Goal: Entertainment & Leisure: Browse casually

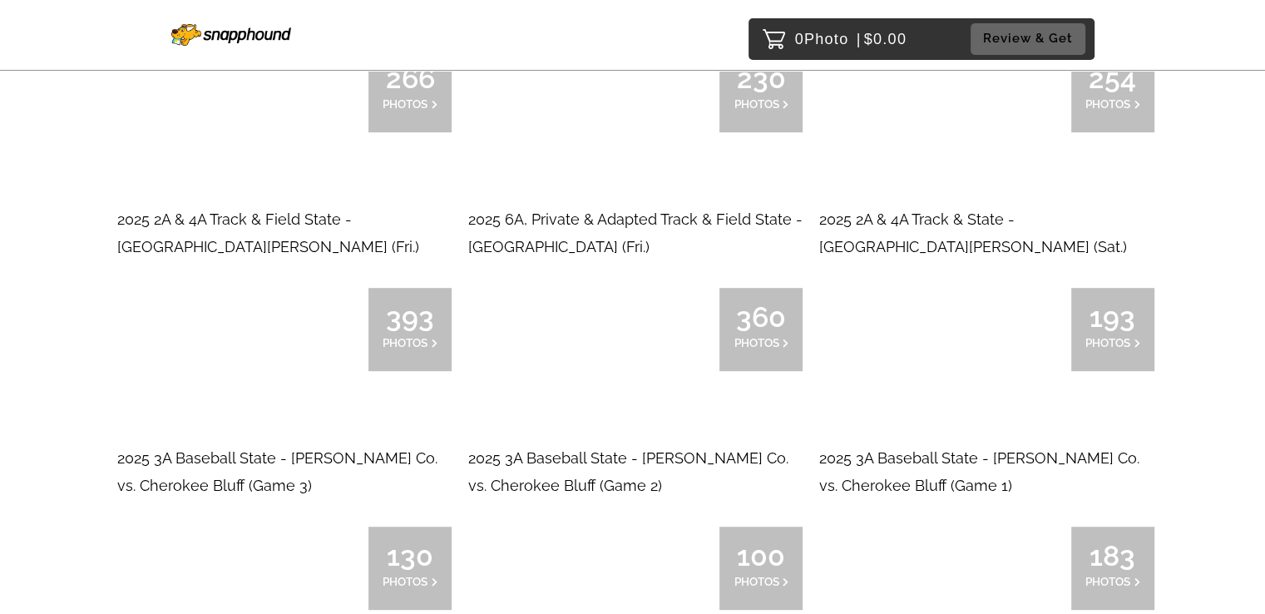
scroll to position [835, 0]
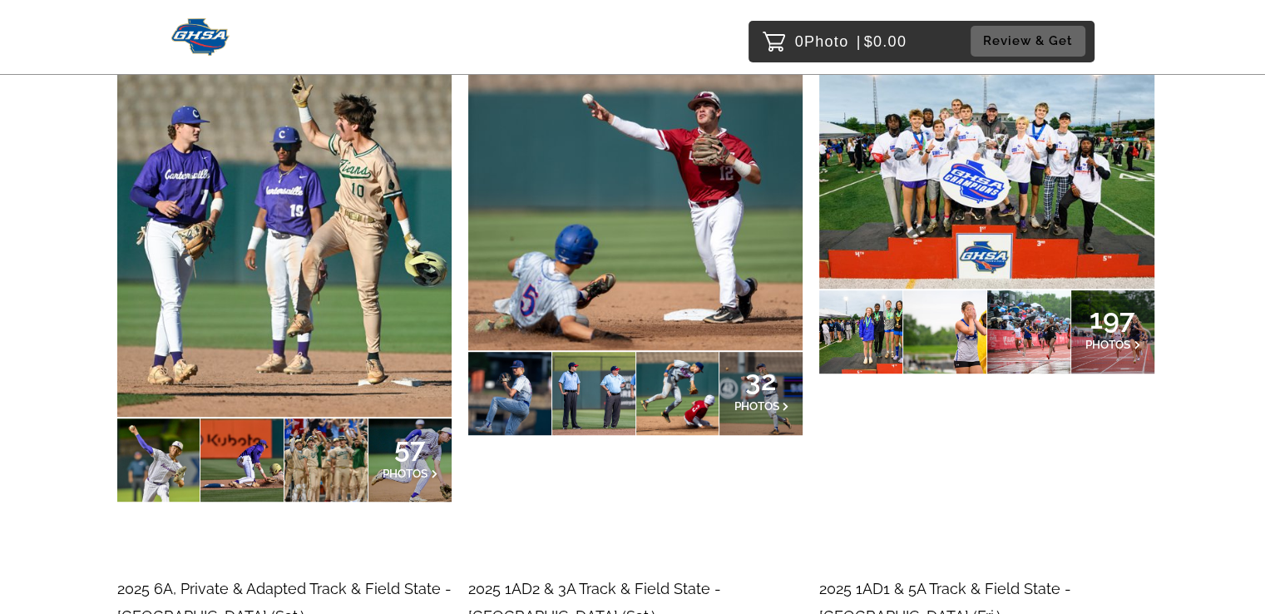
click at [594, 370] on div at bounding box center [593, 393] width 83 height 83
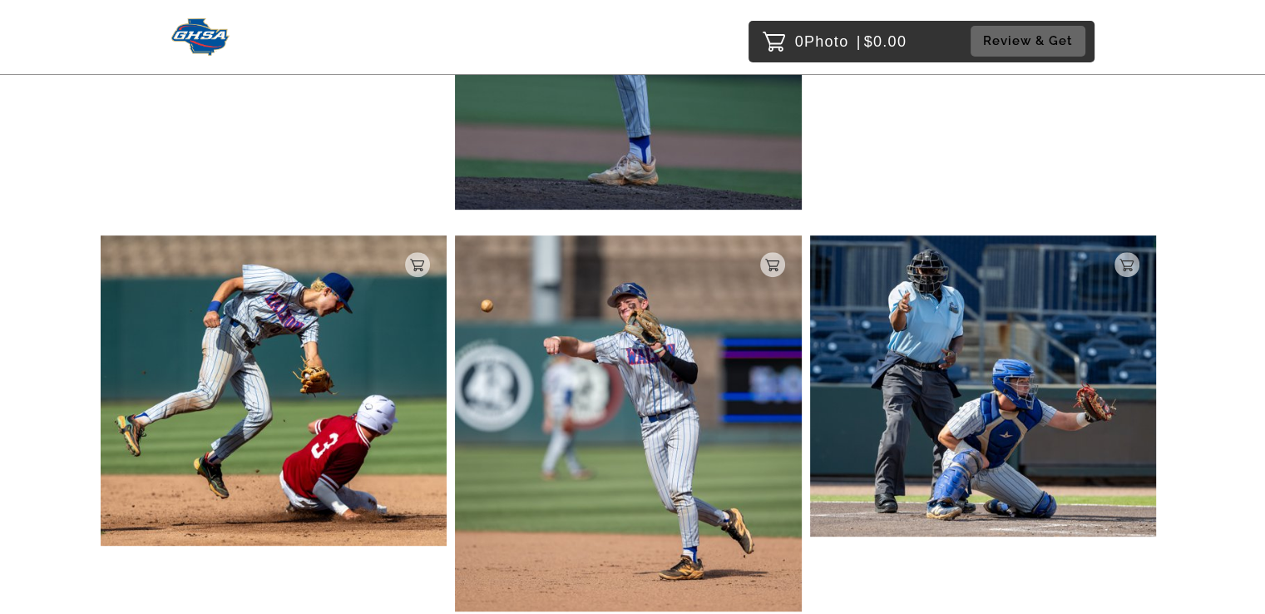
scroll to position [717, 0]
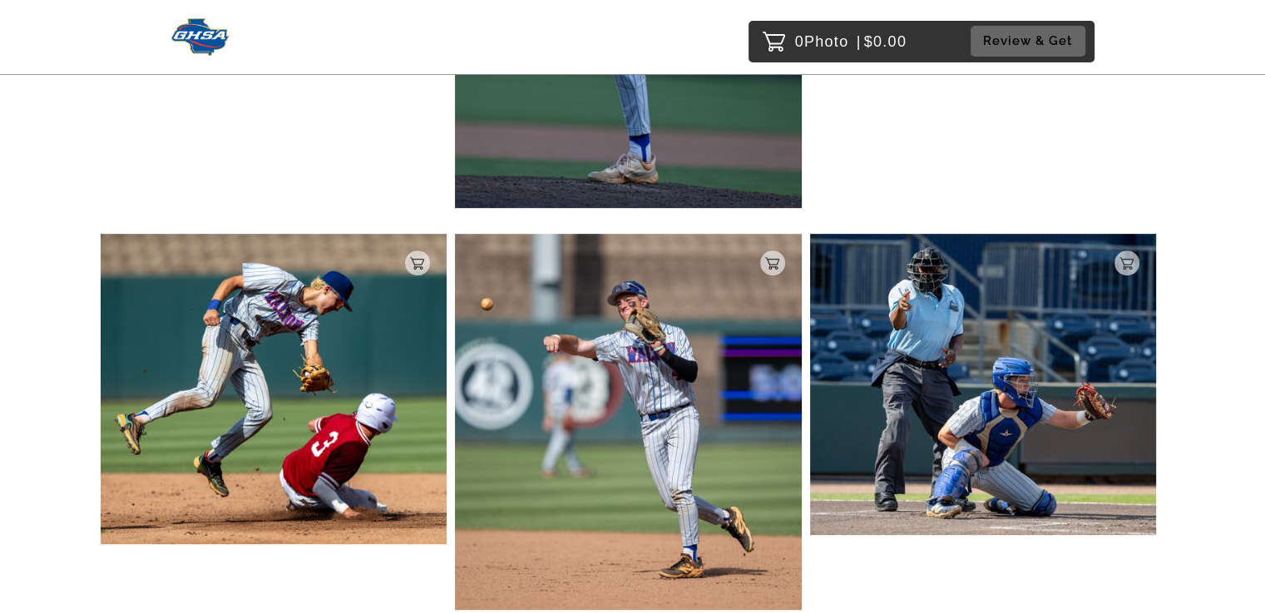
click at [594, 370] on img at bounding box center [628, 422] width 347 height 376
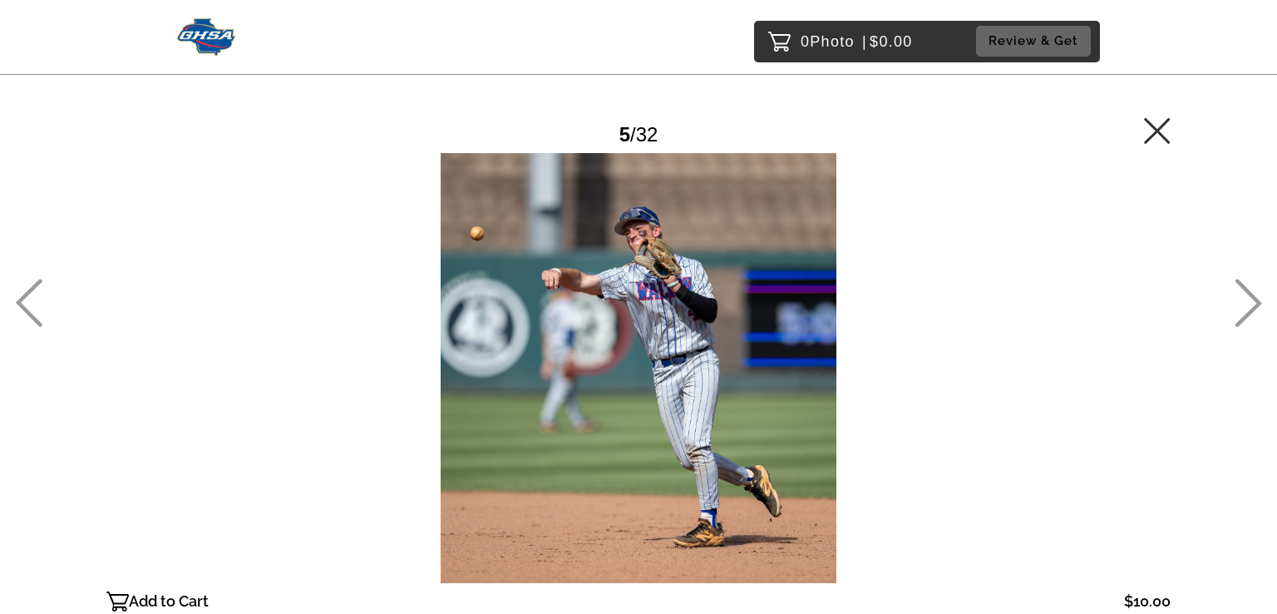
click at [594, 370] on div at bounding box center [638, 368] width 1064 height 430
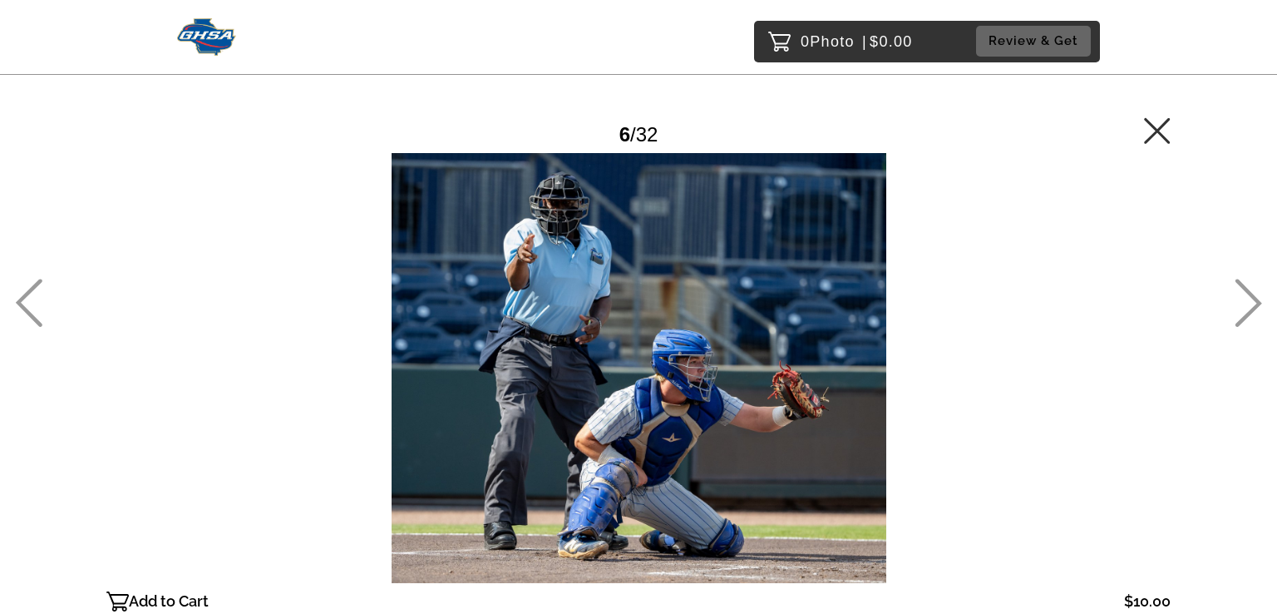
click at [1252, 303] on icon at bounding box center [1248, 303] width 27 height 48
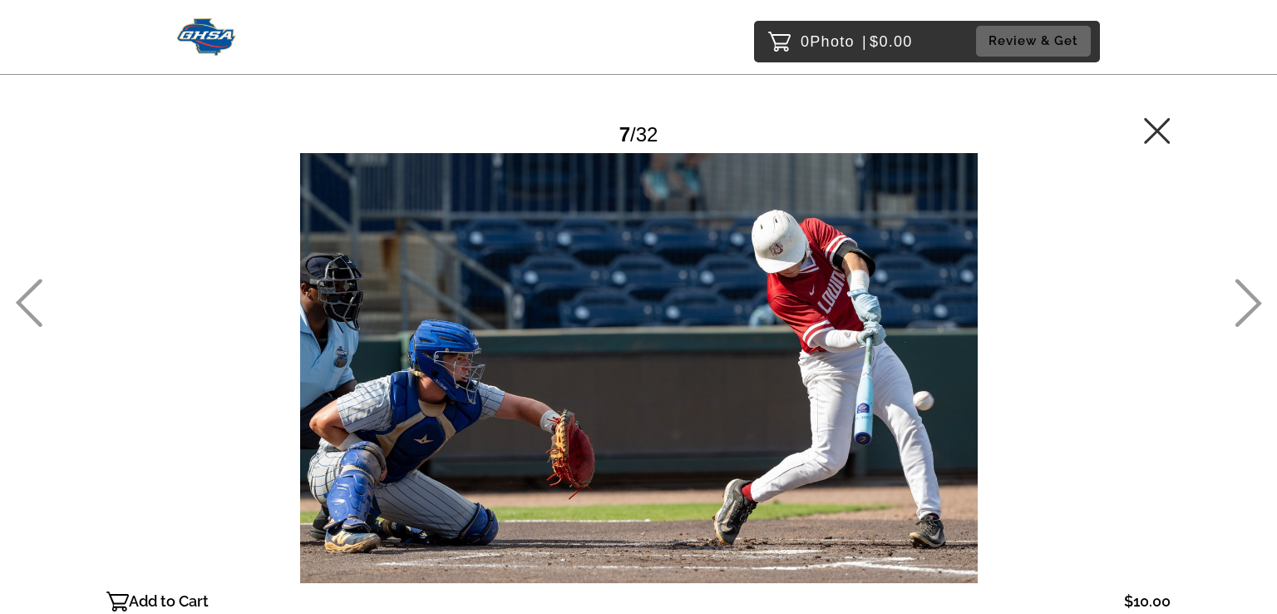
click at [1252, 303] on icon at bounding box center [1248, 303] width 27 height 48
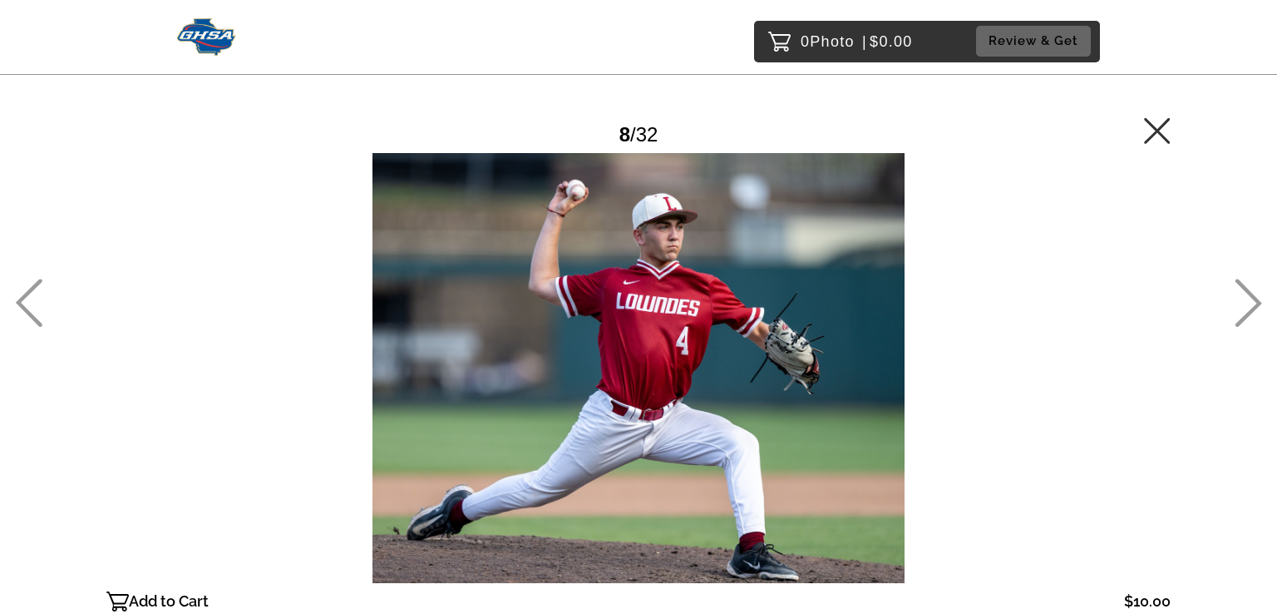
click at [1252, 303] on icon at bounding box center [1248, 303] width 27 height 48
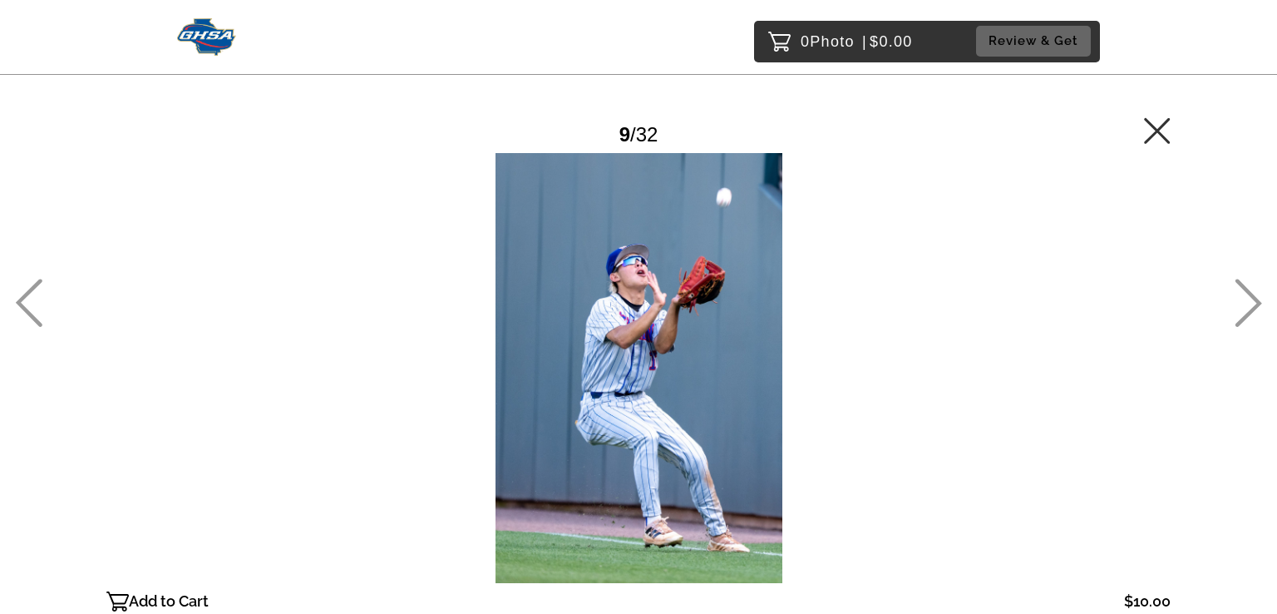
click at [1252, 303] on icon at bounding box center [1248, 303] width 27 height 48
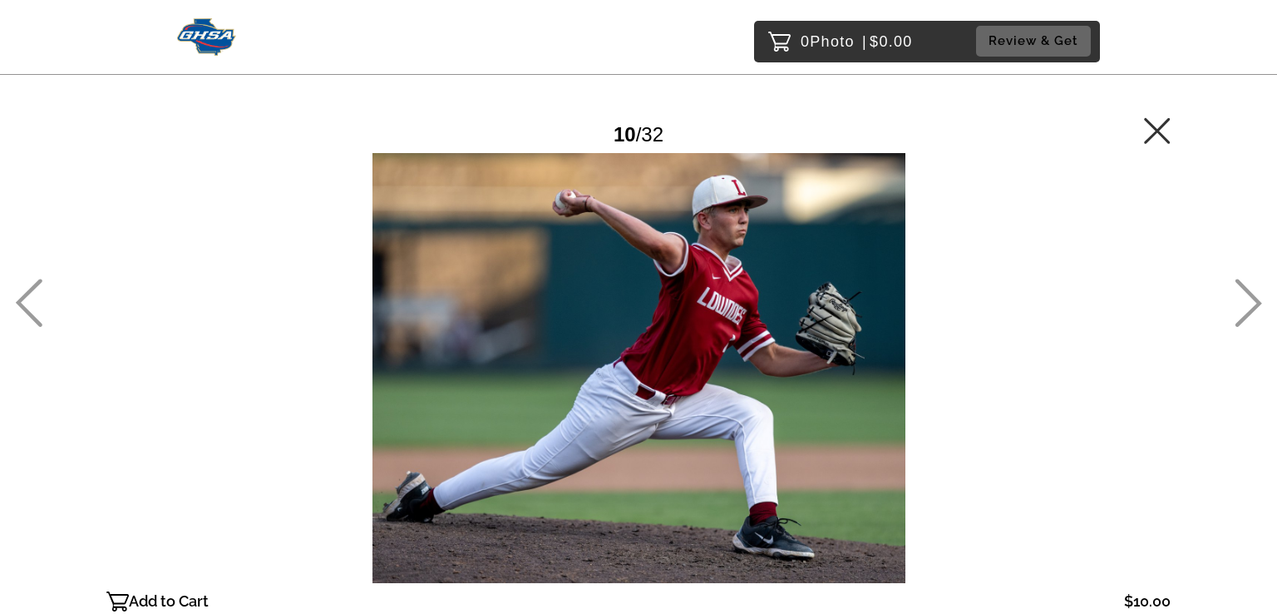
click at [1252, 303] on icon at bounding box center [1248, 303] width 27 height 48
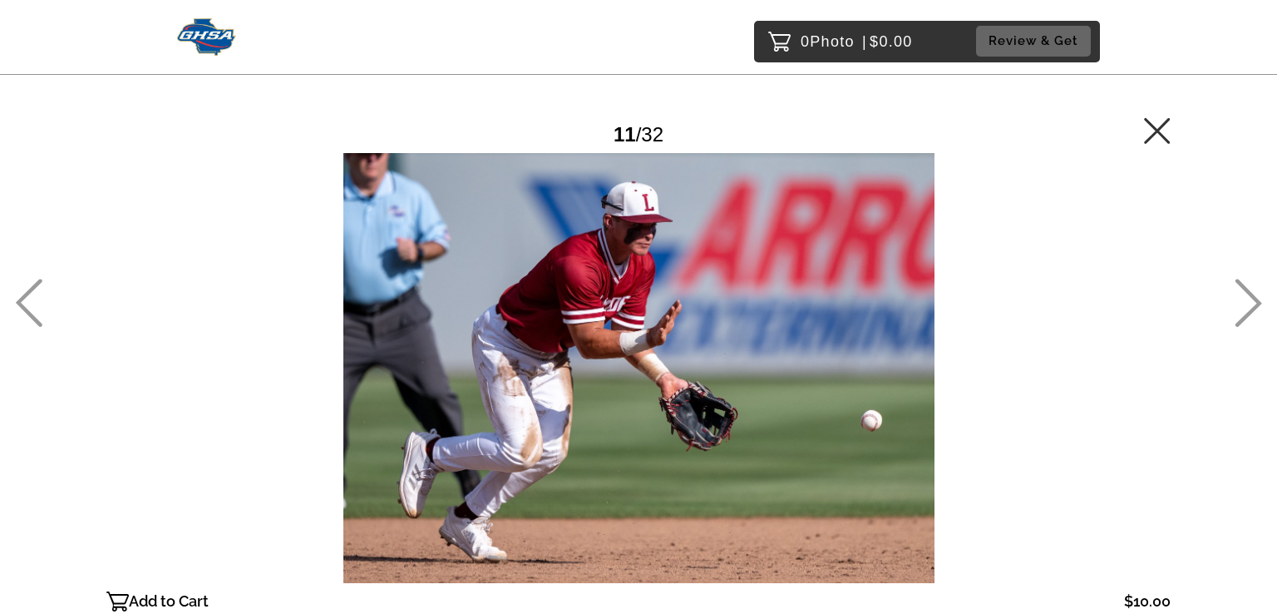
click at [1252, 303] on icon at bounding box center [1248, 303] width 27 height 48
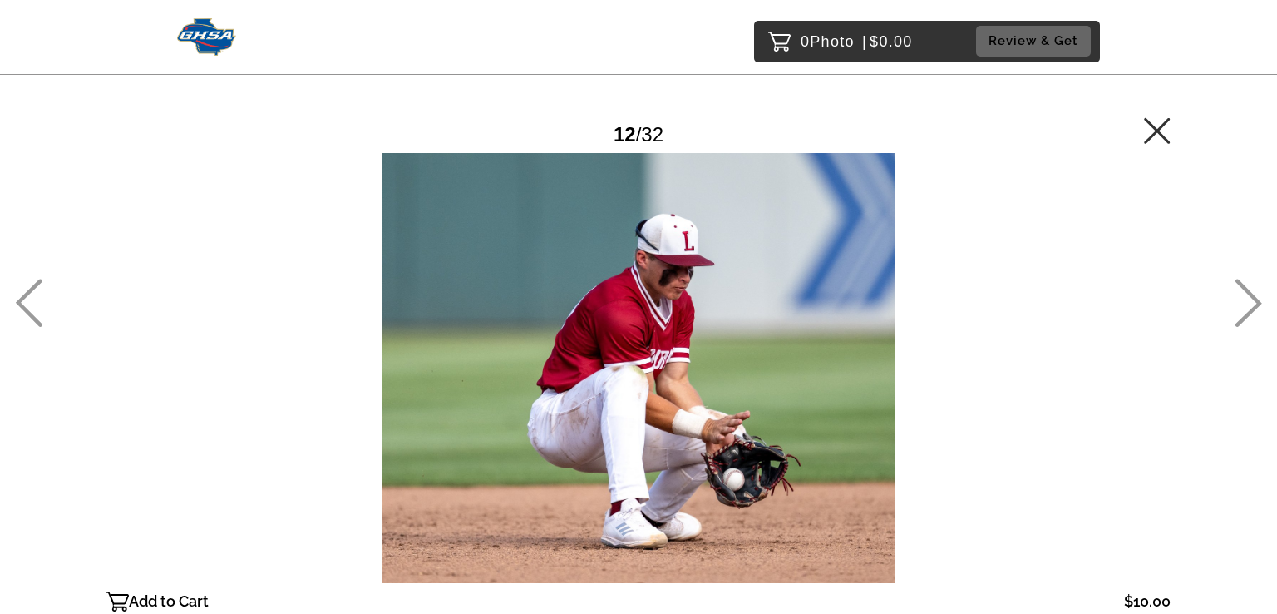
click at [1252, 303] on icon at bounding box center [1248, 303] width 27 height 48
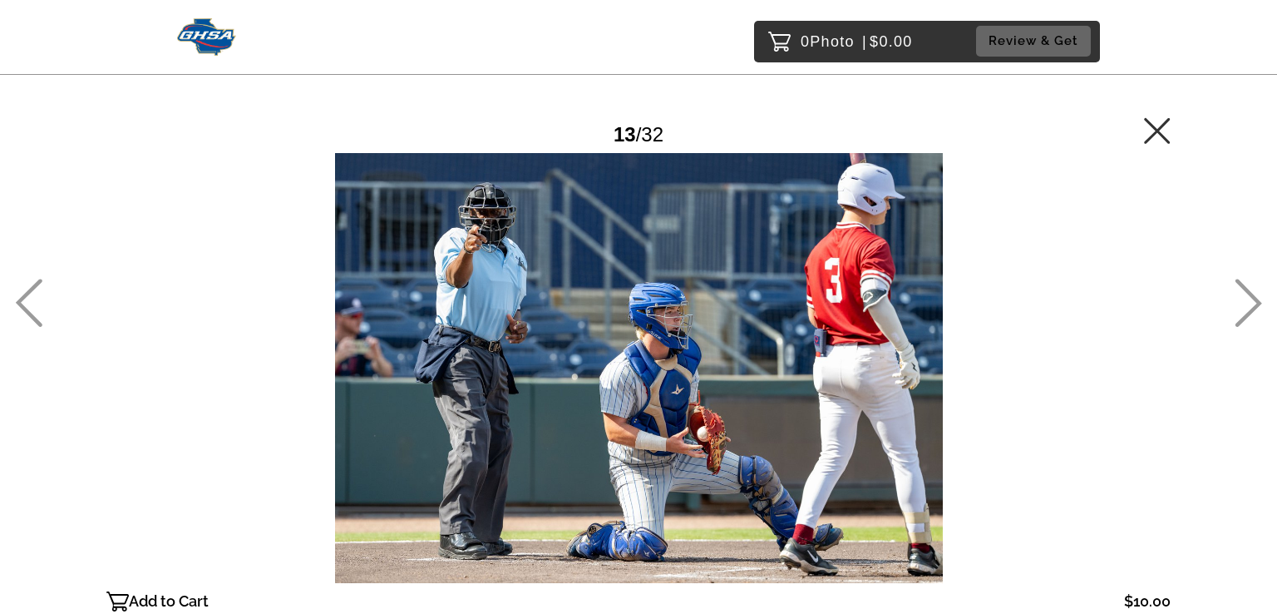
click at [1252, 303] on icon at bounding box center [1248, 303] width 27 height 48
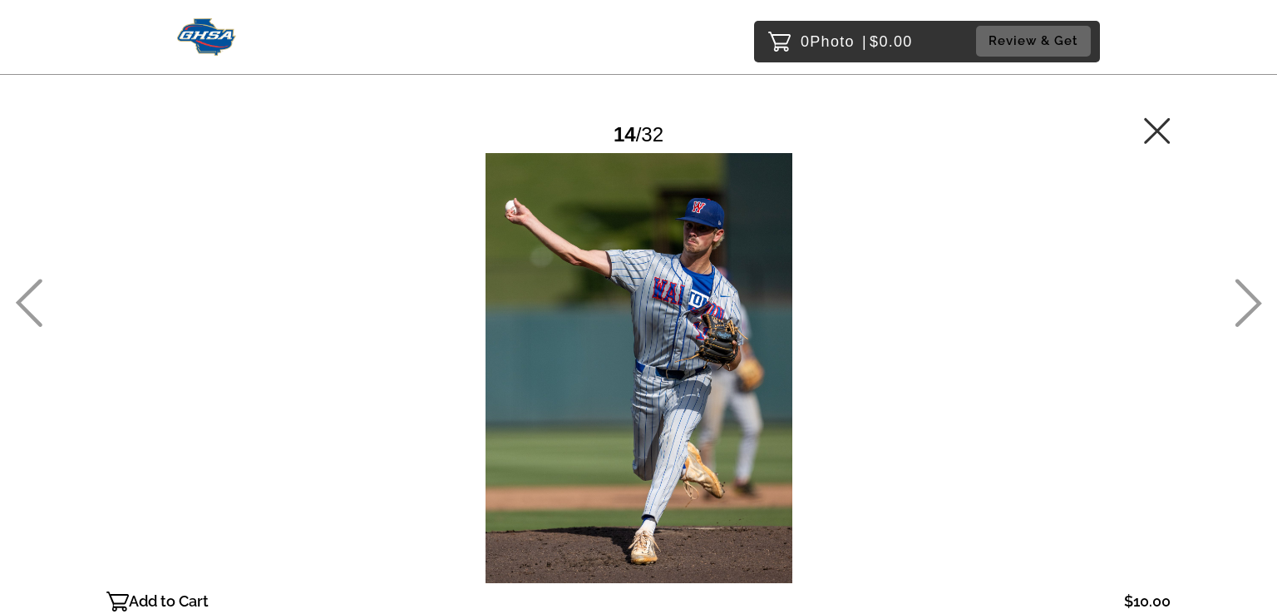
click at [1252, 303] on icon at bounding box center [1248, 303] width 27 height 48
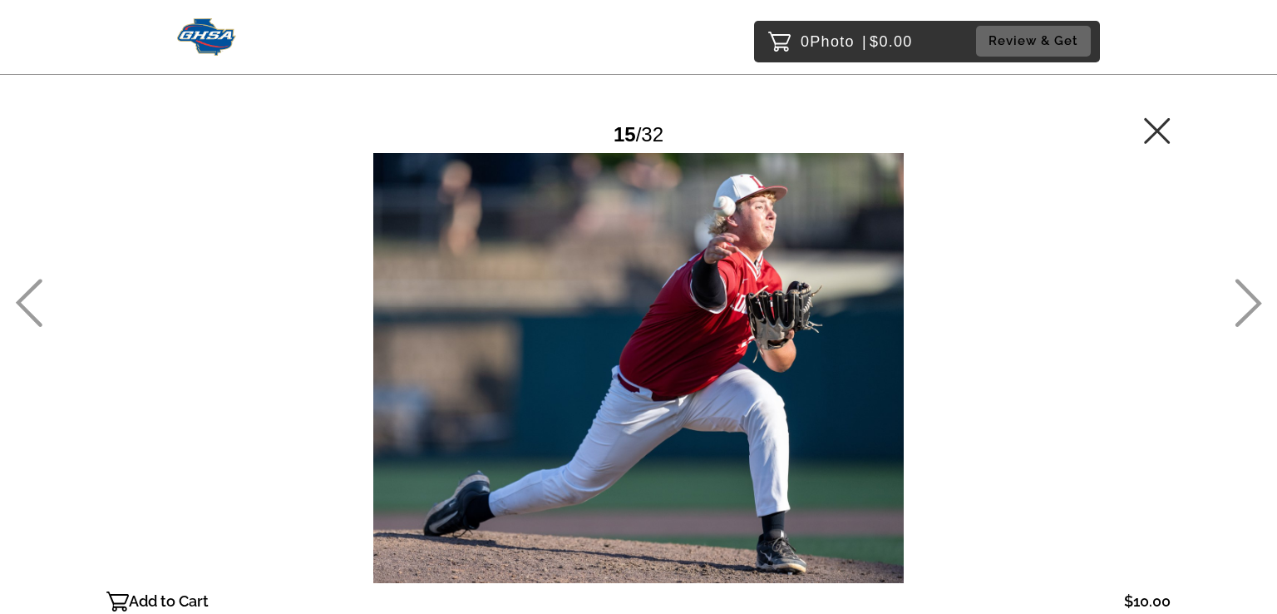
click at [1252, 303] on icon at bounding box center [1248, 303] width 27 height 48
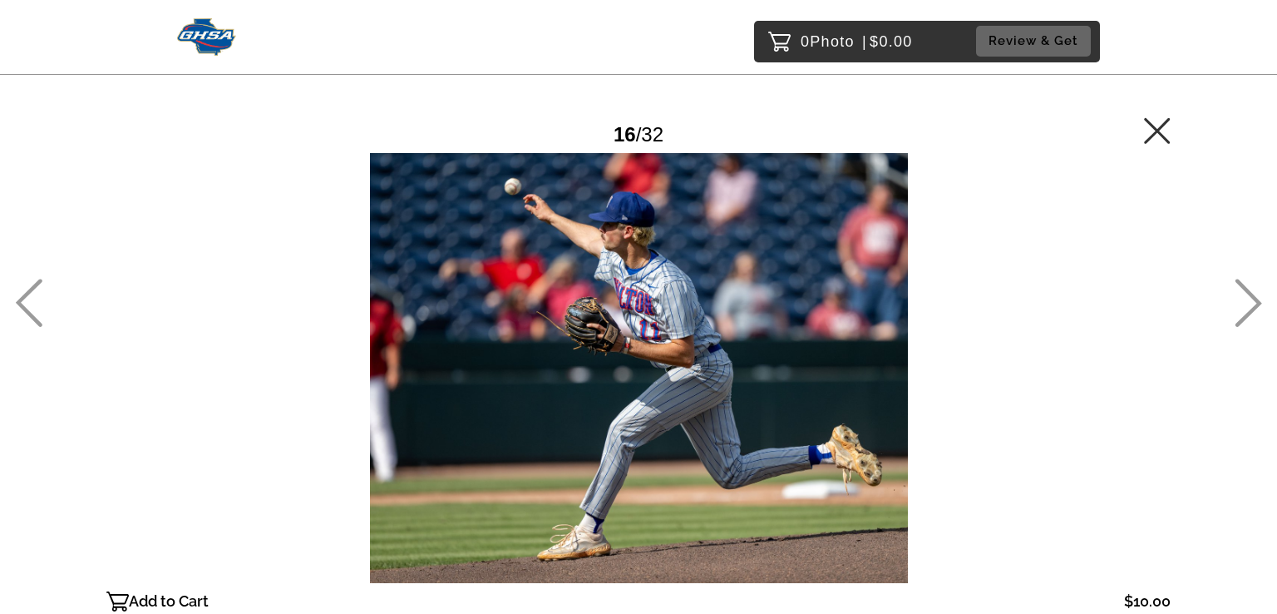
click at [1252, 303] on icon at bounding box center [1248, 303] width 27 height 48
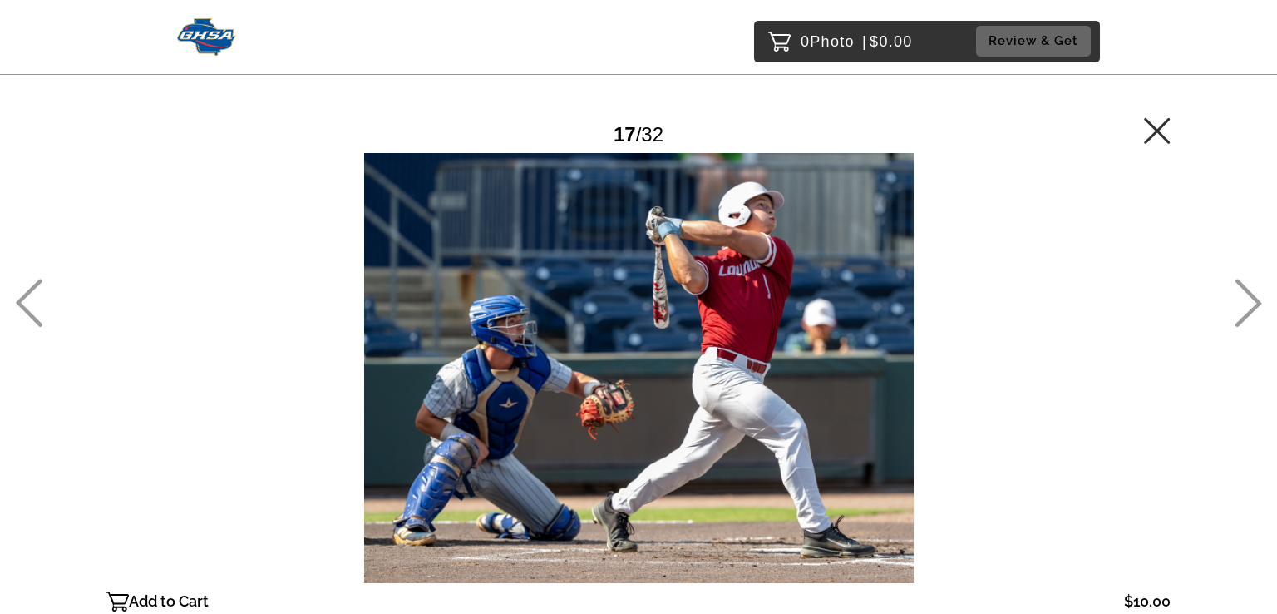
click at [1252, 303] on icon at bounding box center [1248, 303] width 27 height 48
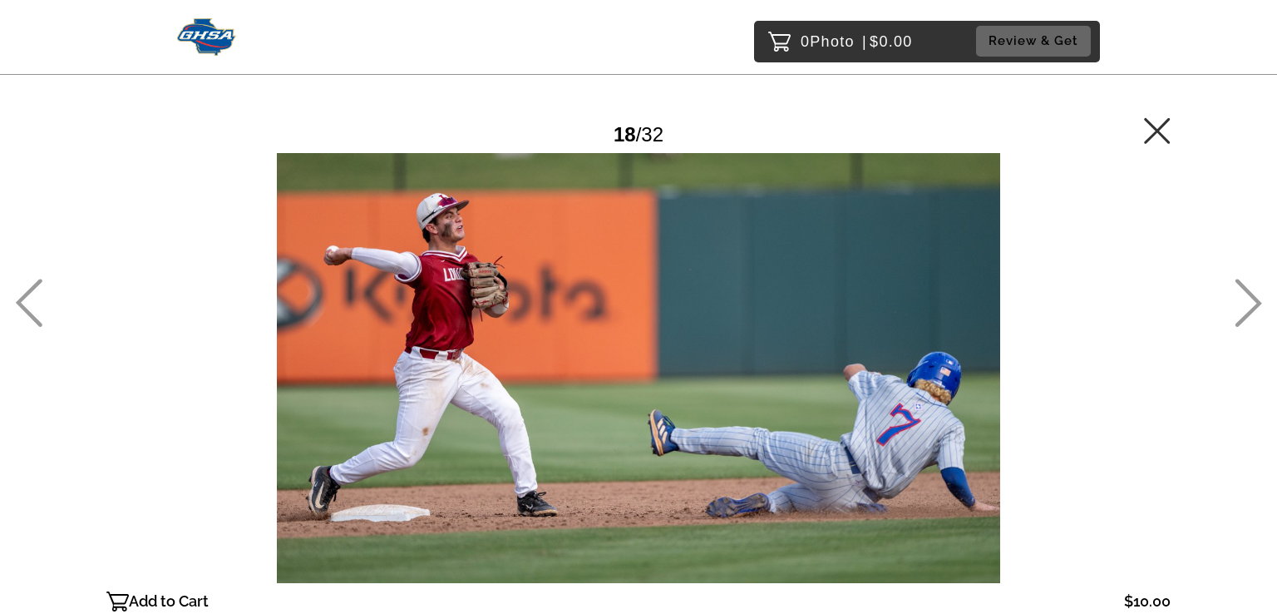
click at [1252, 303] on icon at bounding box center [1248, 303] width 27 height 48
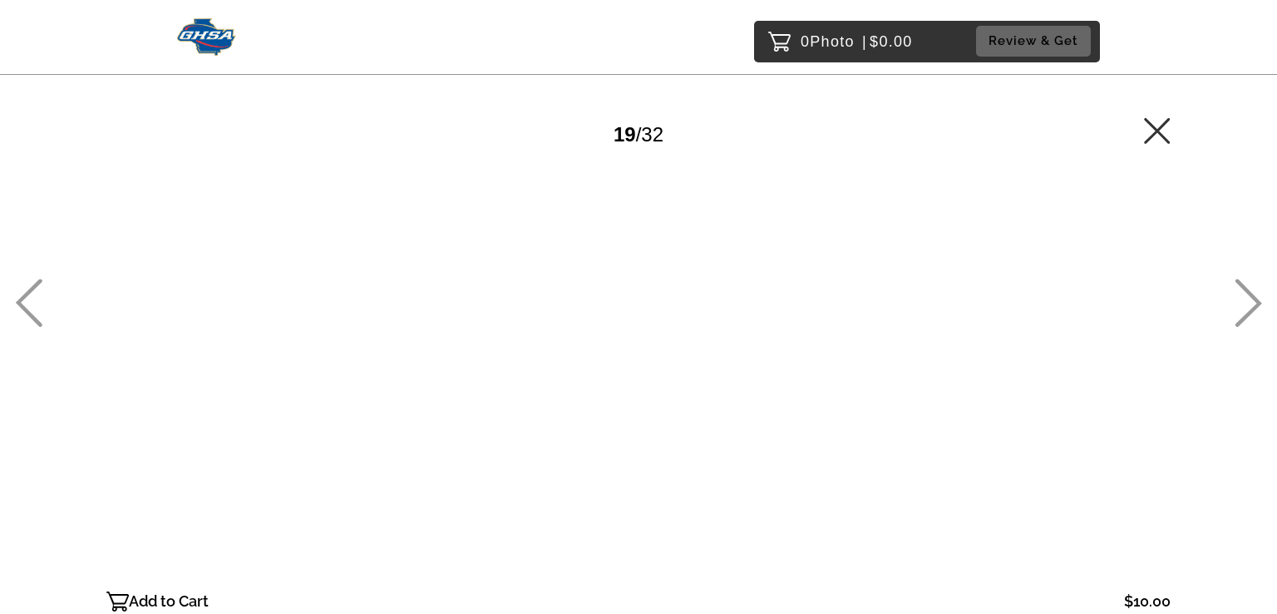
click at [1252, 303] on icon at bounding box center [1248, 303] width 27 height 48
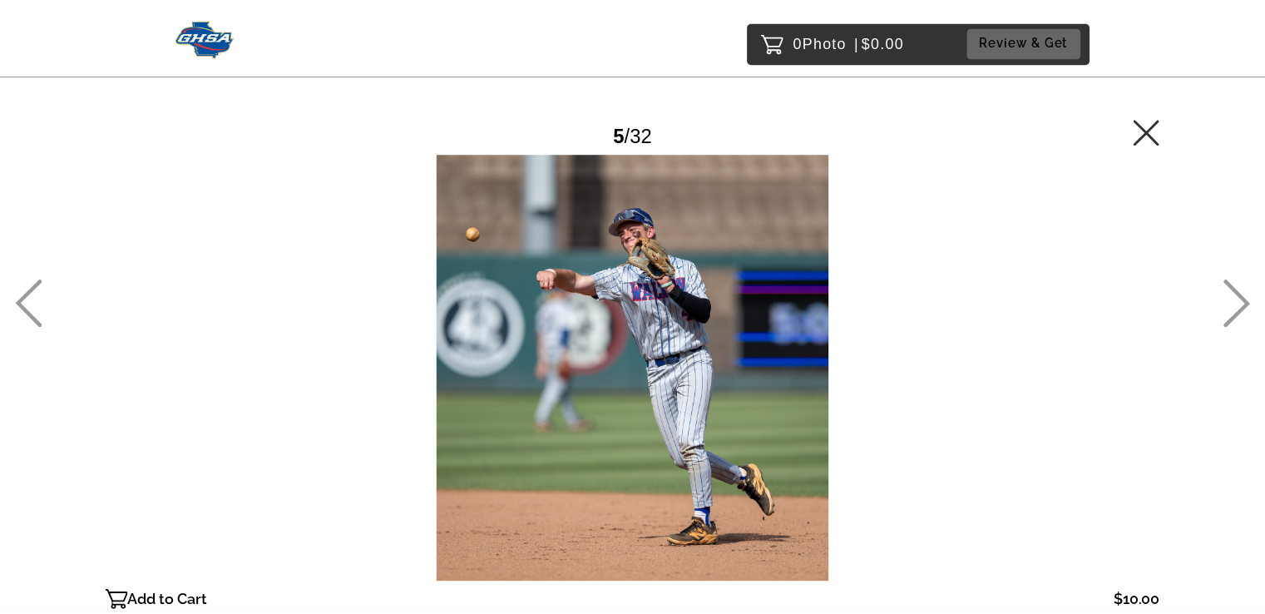
scroll to position [130, 0]
